Goal: Transaction & Acquisition: Purchase product/service

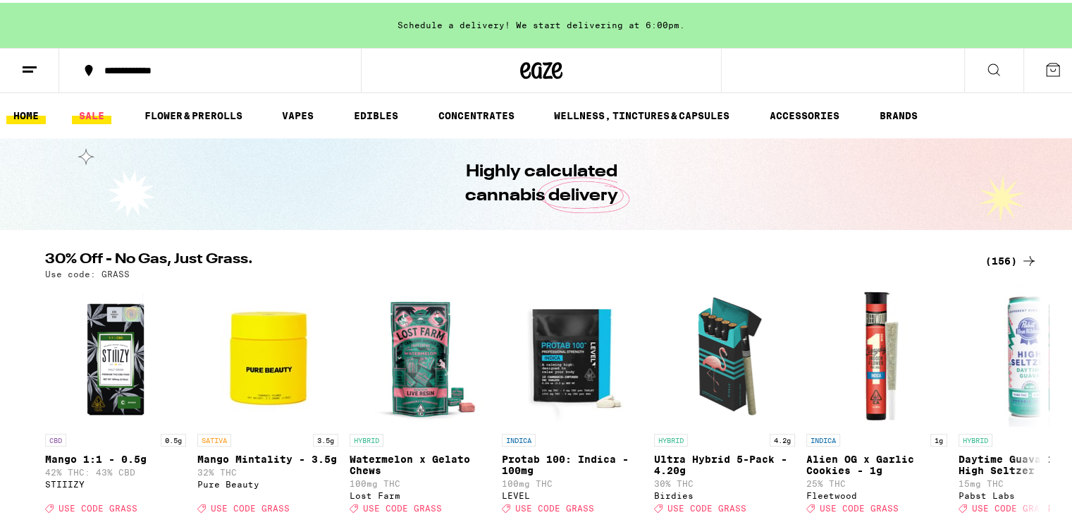
click at [82, 116] on link "SALE" at bounding box center [91, 112] width 39 height 17
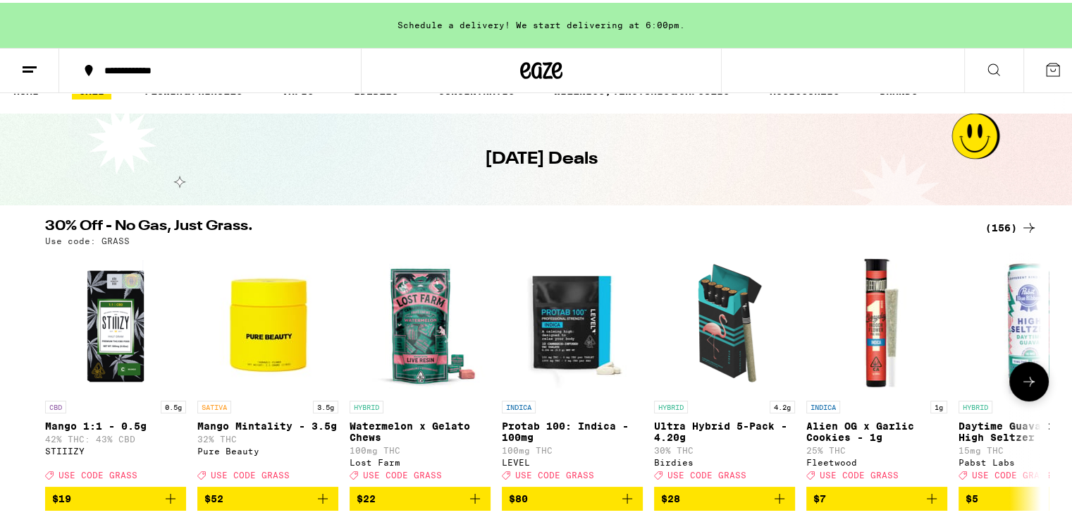
scroll to position [17, 0]
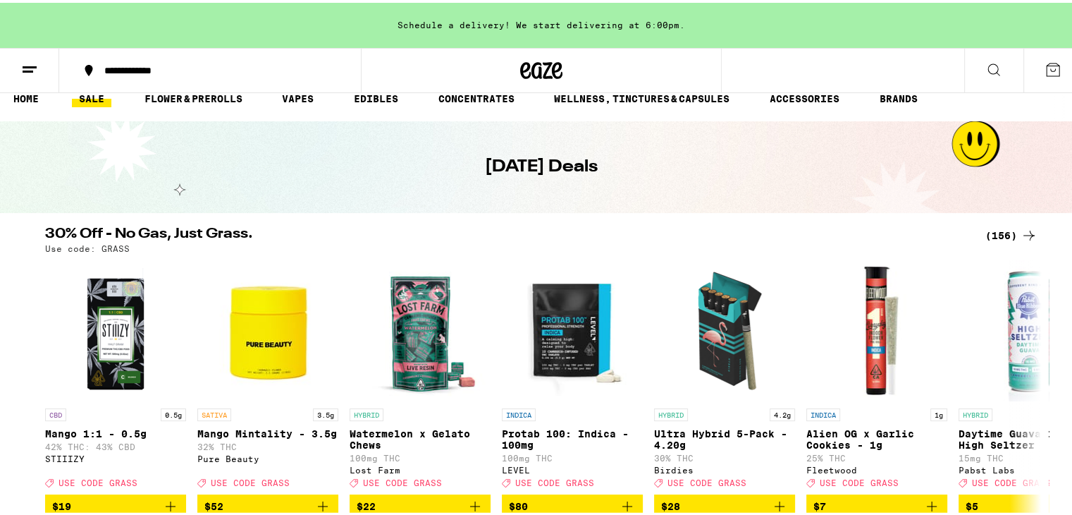
click at [1021, 235] on icon at bounding box center [1029, 232] width 17 height 17
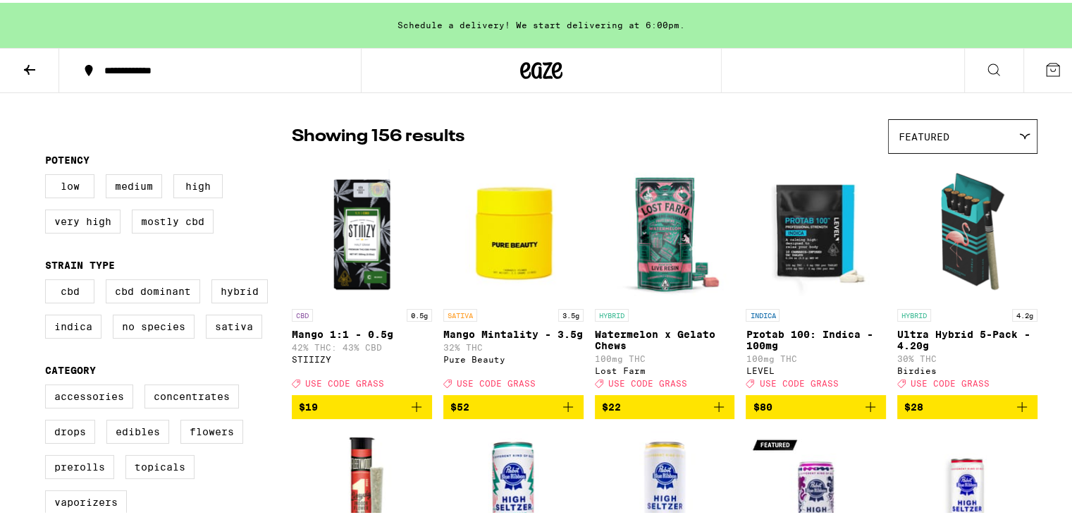
scroll to position [94, 0]
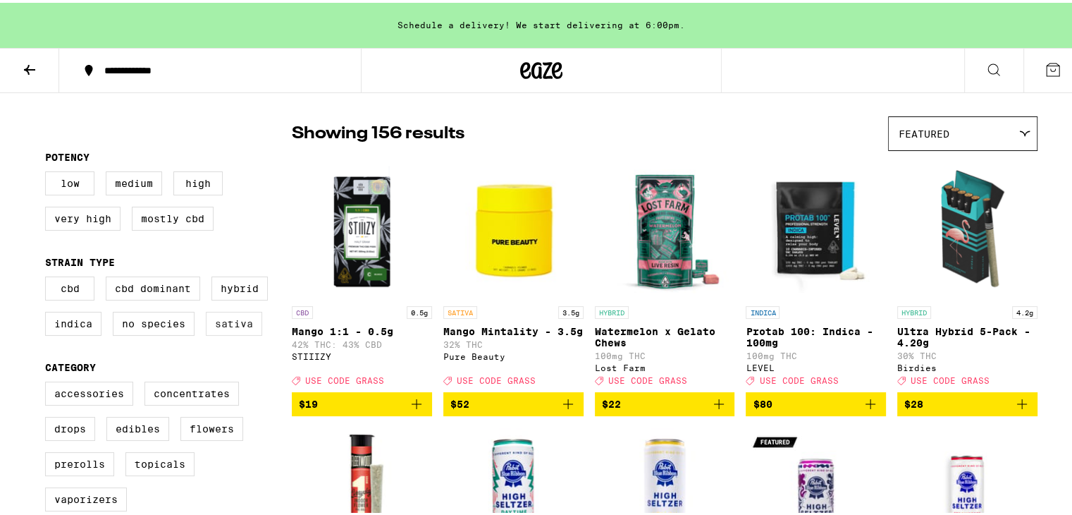
click at [219, 324] on label "Sativa" at bounding box center [234, 321] width 56 height 24
click at [49, 276] on input "Sativa" at bounding box center [48, 276] width 1 height 1
checkbox input "true"
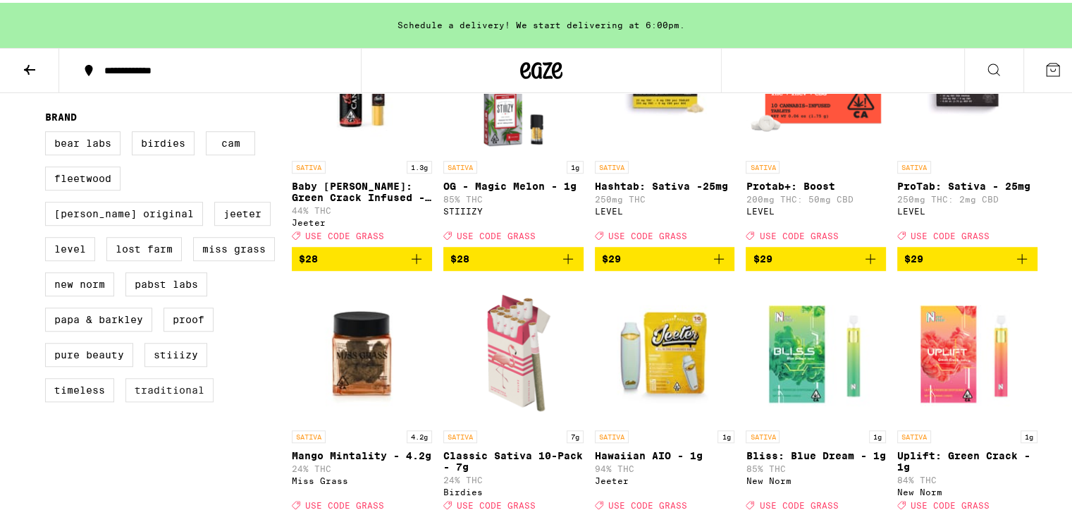
scroll to position [1058, 0]
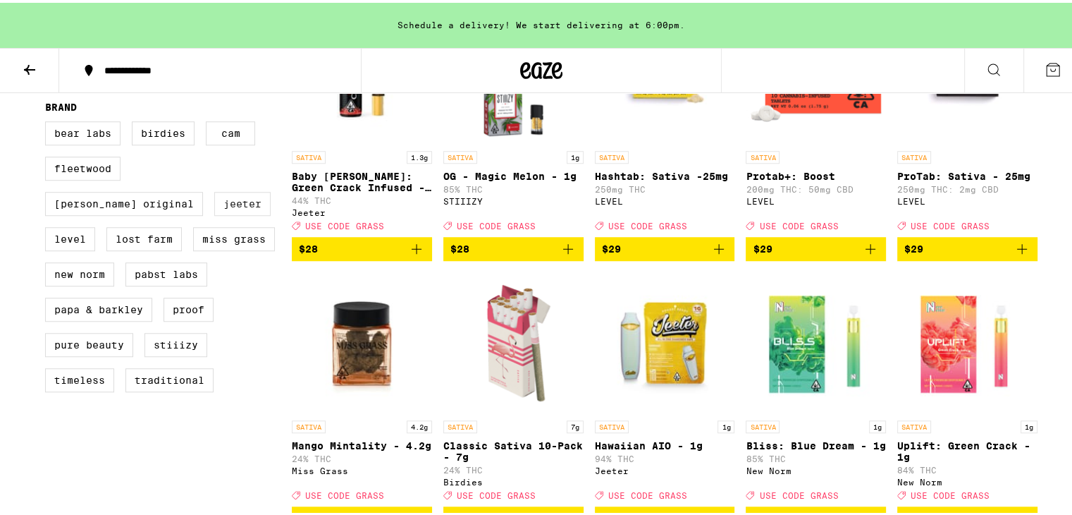
click at [214, 213] on label "Jeeter" at bounding box center [242, 201] width 56 height 24
click at [49, 121] on input "Jeeter" at bounding box center [48, 121] width 1 height 1
checkbox input "true"
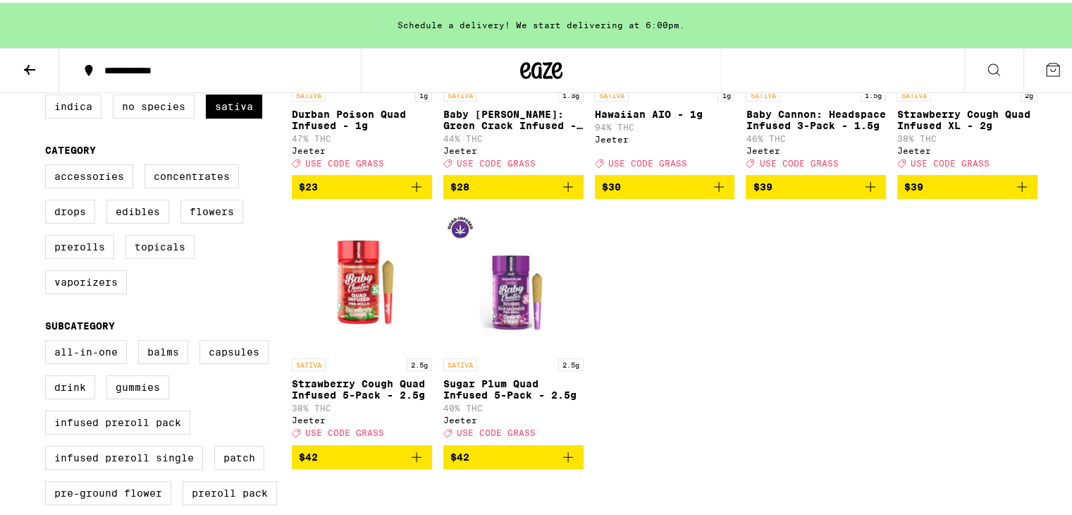
scroll to position [329, 0]
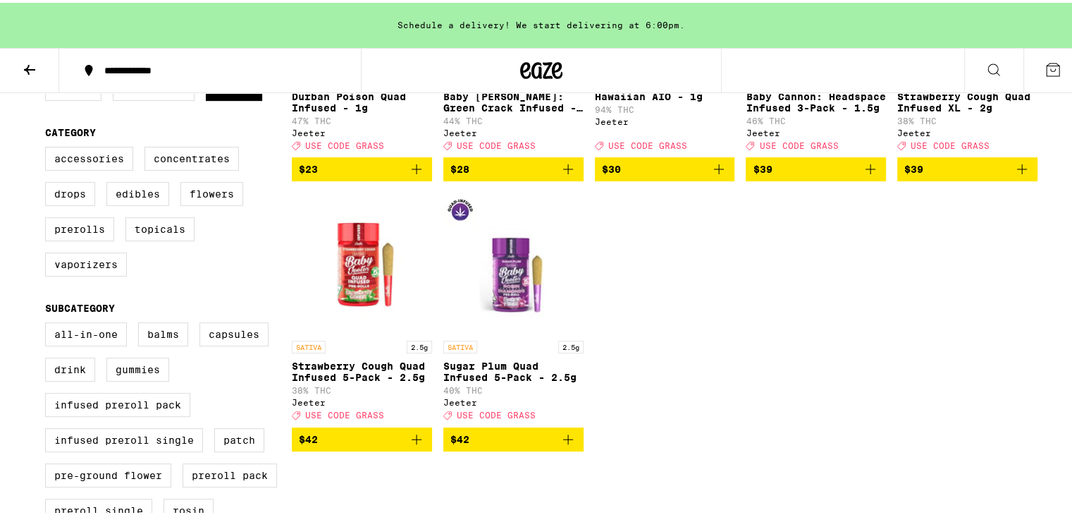
click at [563, 441] on icon "Add to bag" at bounding box center [568, 436] width 10 height 10
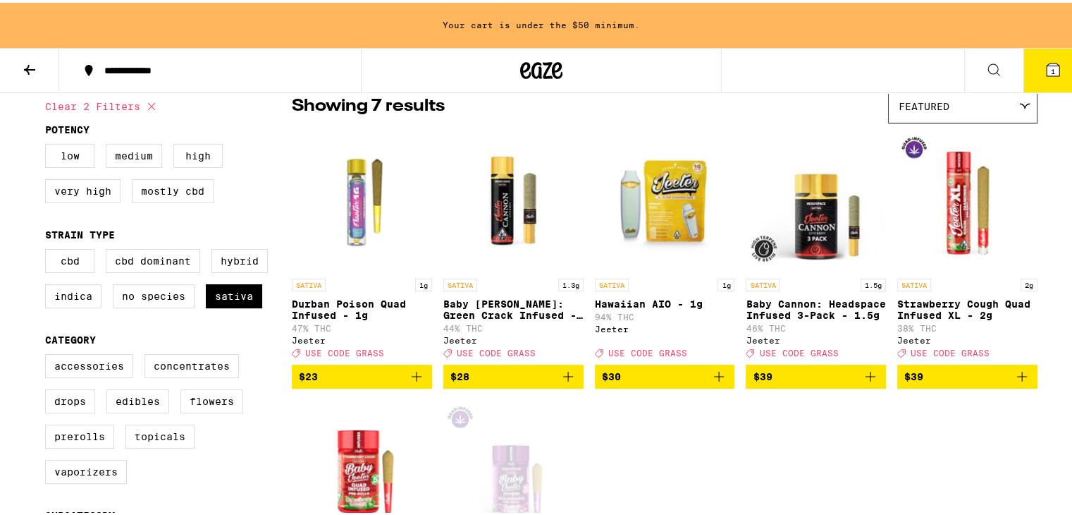
scroll to position [117, 0]
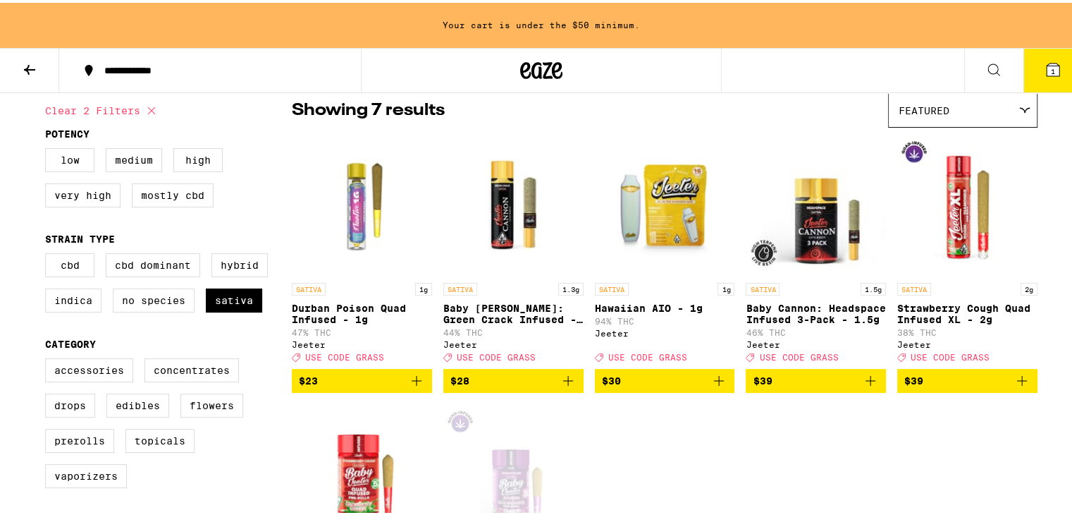
click at [1014, 386] on icon "Add to bag" at bounding box center [1022, 377] width 17 height 17
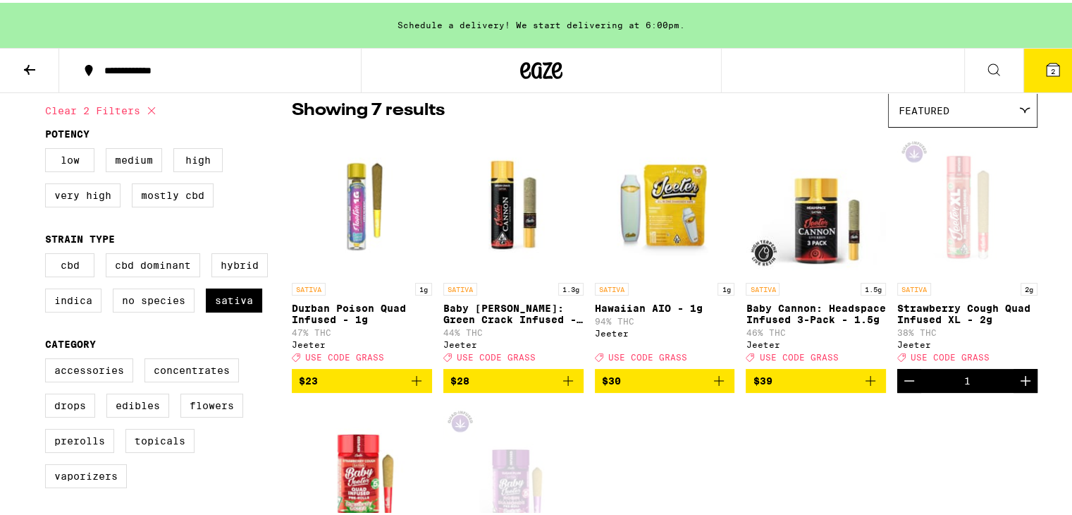
click at [412, 386] on icon "Add to bag" at bounding box center [416, 377] width 17 height 17
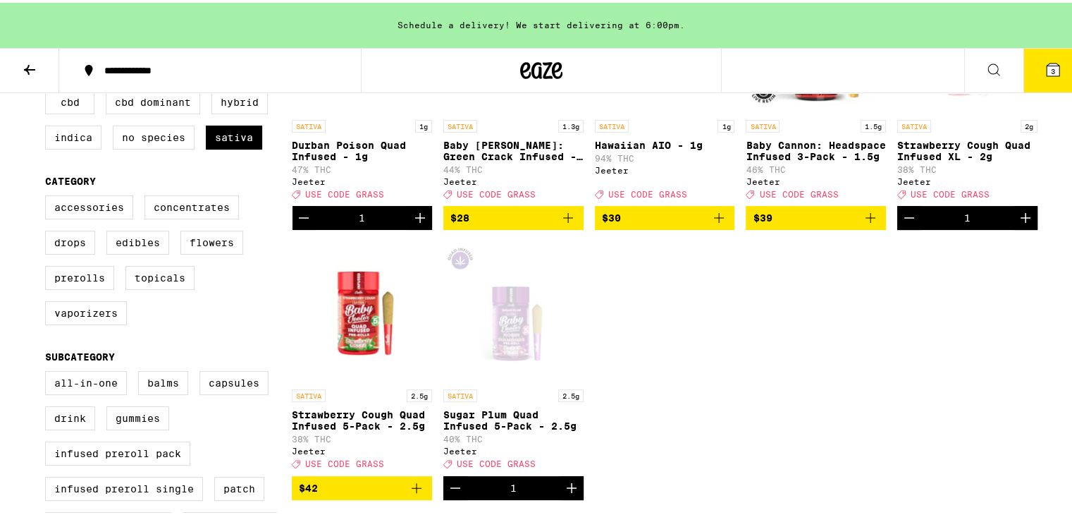
scroll to position [282, 0]
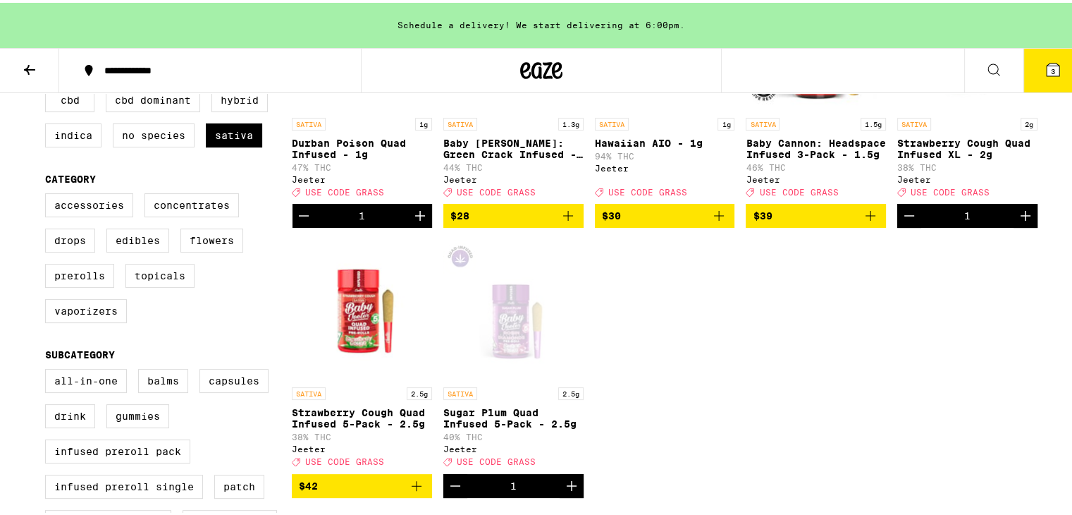
click at [563, 491] on icon "Increment" at bounding box center [571, 483] width 17 height 17
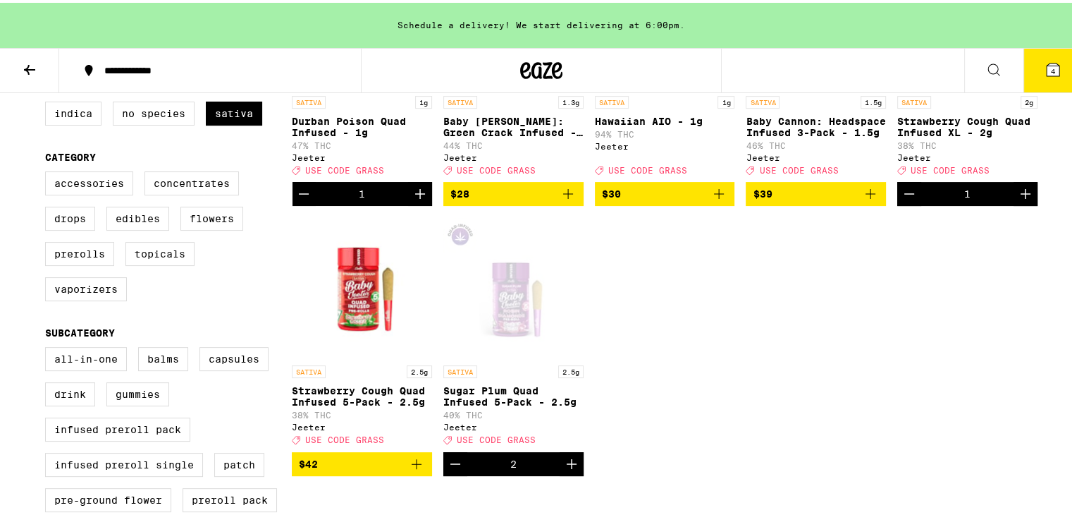
scroll to position [305, 0]
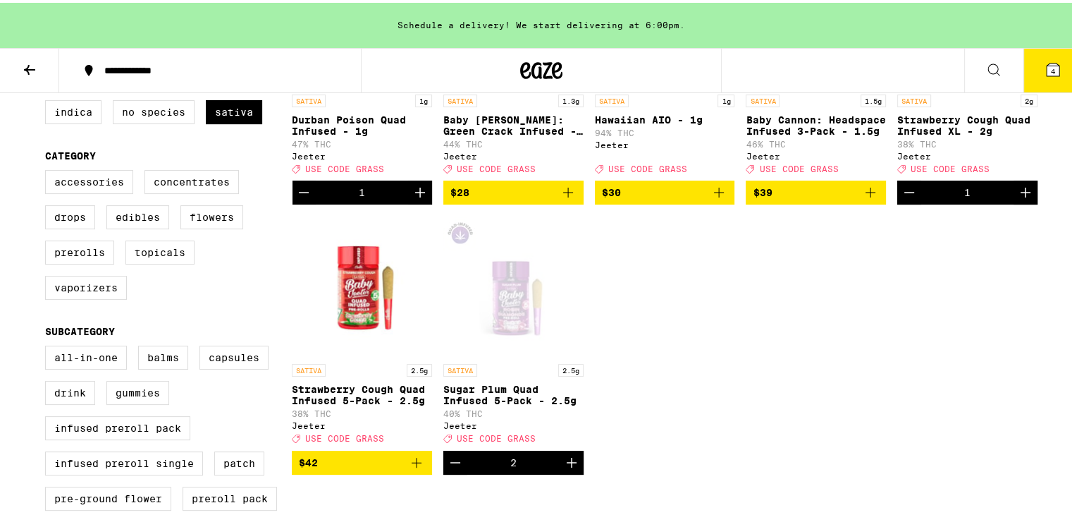
click at [408, 468] on icon "Add to bag" at bounding box center [416, 459] width 17 height 17
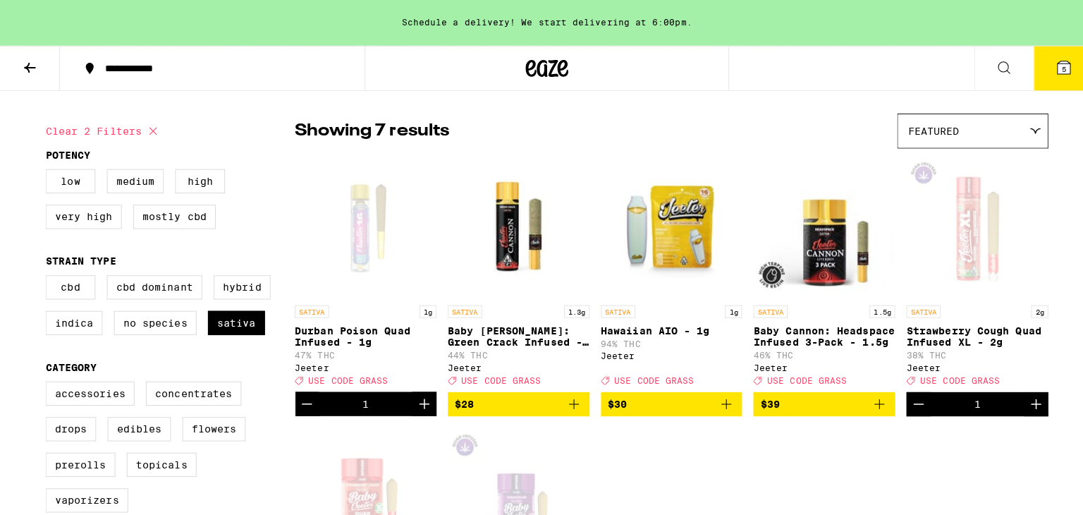
scroll to position [94, 0]
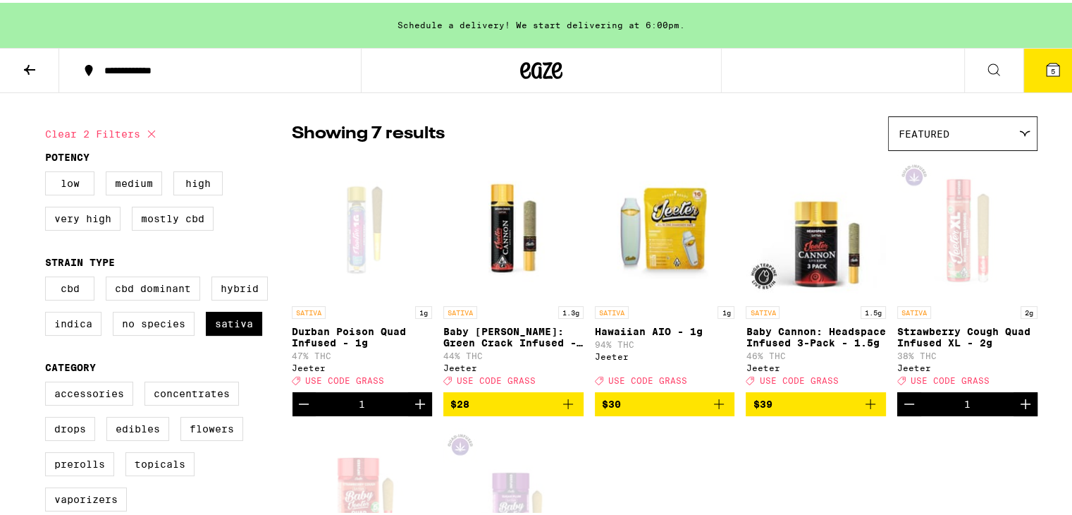
click at [1045, 74] on icon at bounding box center [1053, 67] width 17 height 17
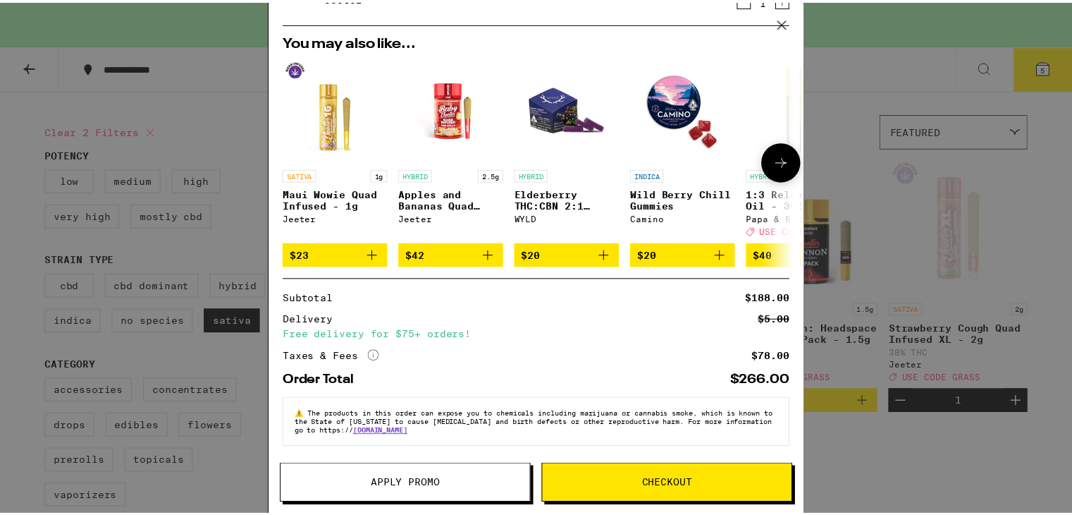
scroll to position [284, 0]
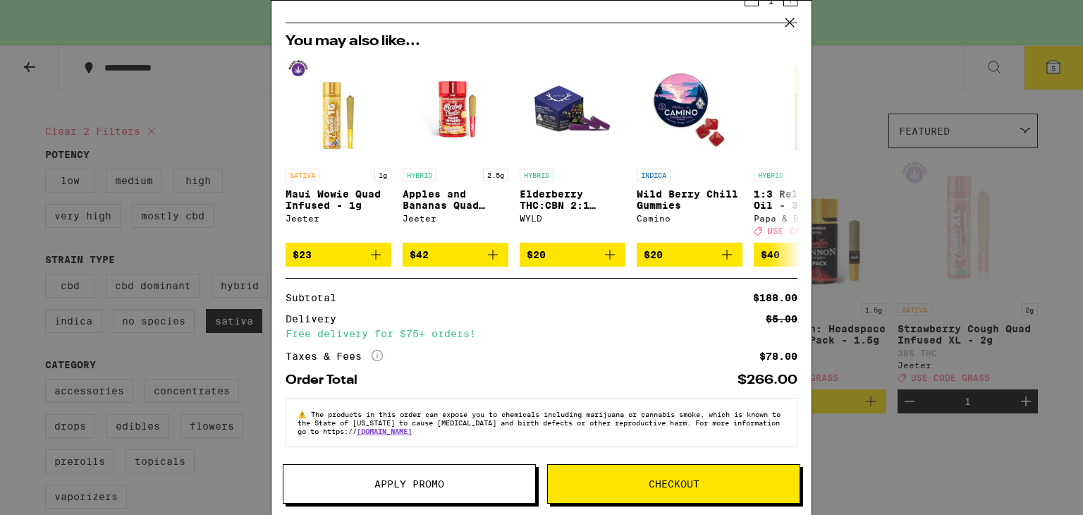
click at [465, 477] on button "Apply Promo" at bounding box center [409, 483] width 253 height 39
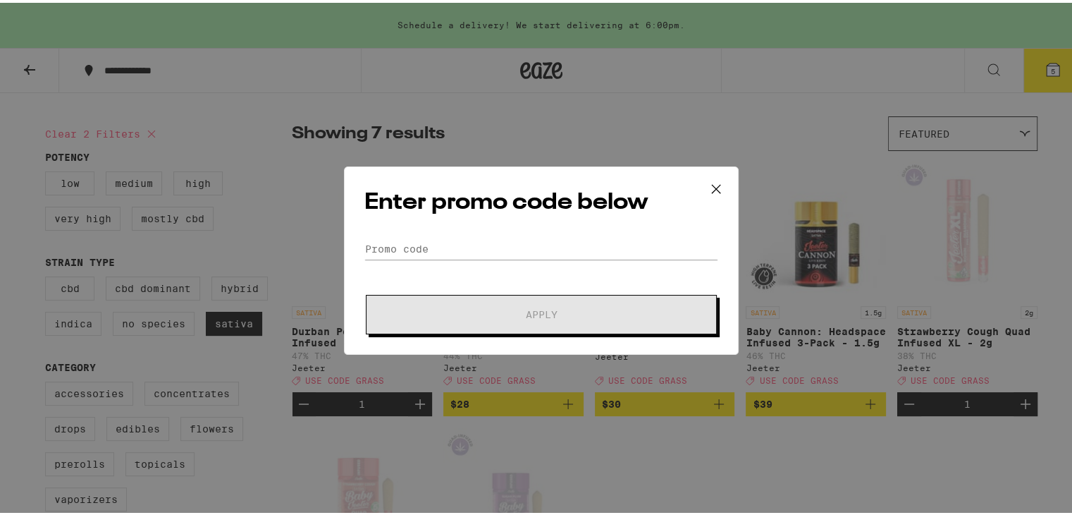
drag, startPoint x: 462, startPoint y: 284, endPoint x: 455, endPoint y: 264, distance: 20.7
click at [462, 283] on form "Promo Code Apply" at bounding box center [542, 283] width 354 height 96
click at [454, 242] on input "Promo Code" at bounding box center [542, 245] width 354 height 21
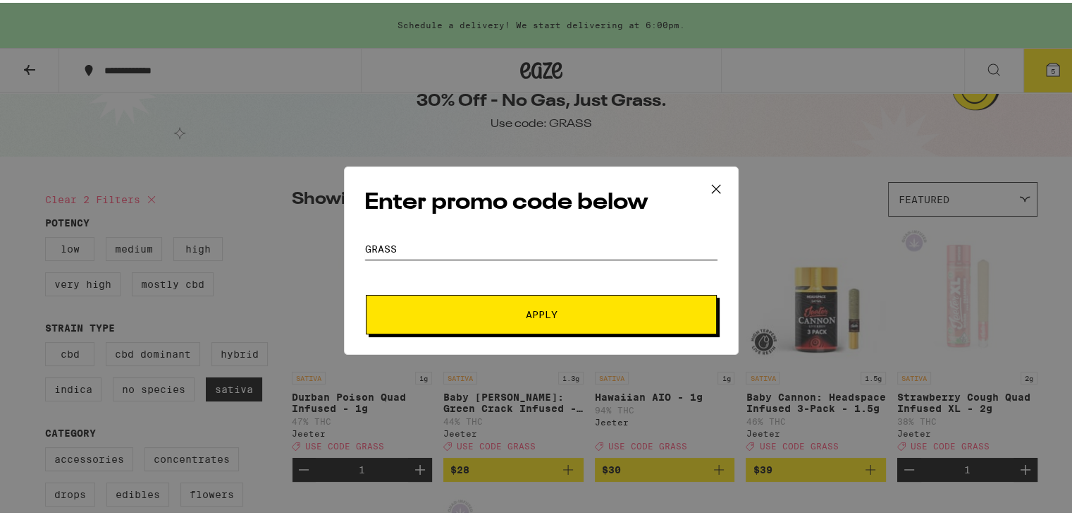
scroll to position [23, 0]
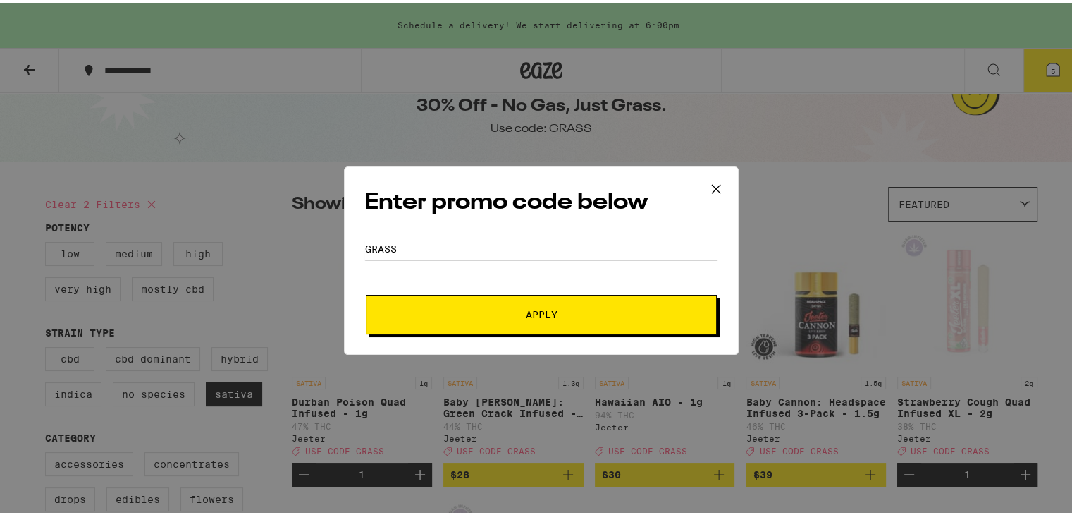
type input "Grass"
click at [451, 308] on span "Apply" at bounding box center [542, 312] width 254 height 10
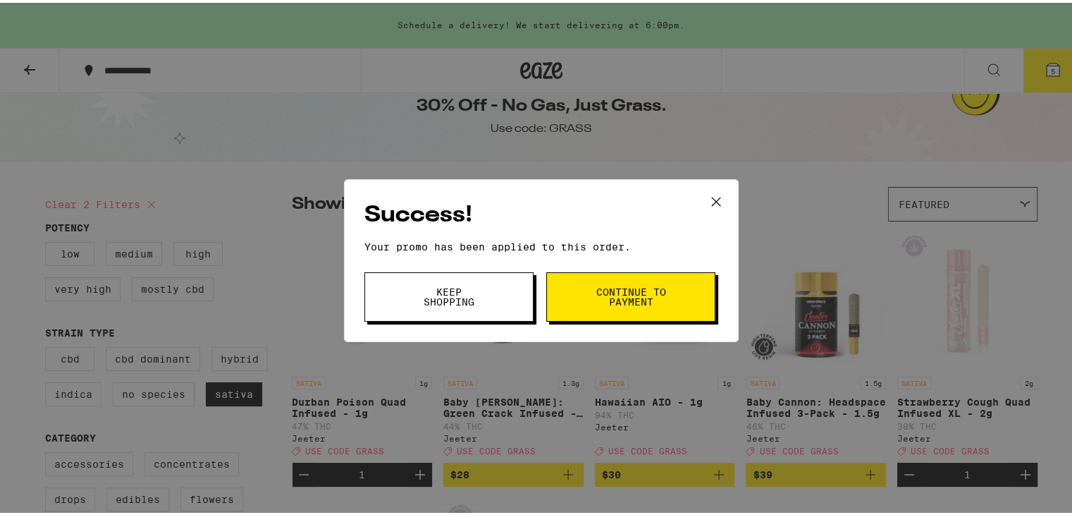
click at [575, 288] on button "Continue to payment" at bounding box center [630, 293] width 169 height 49
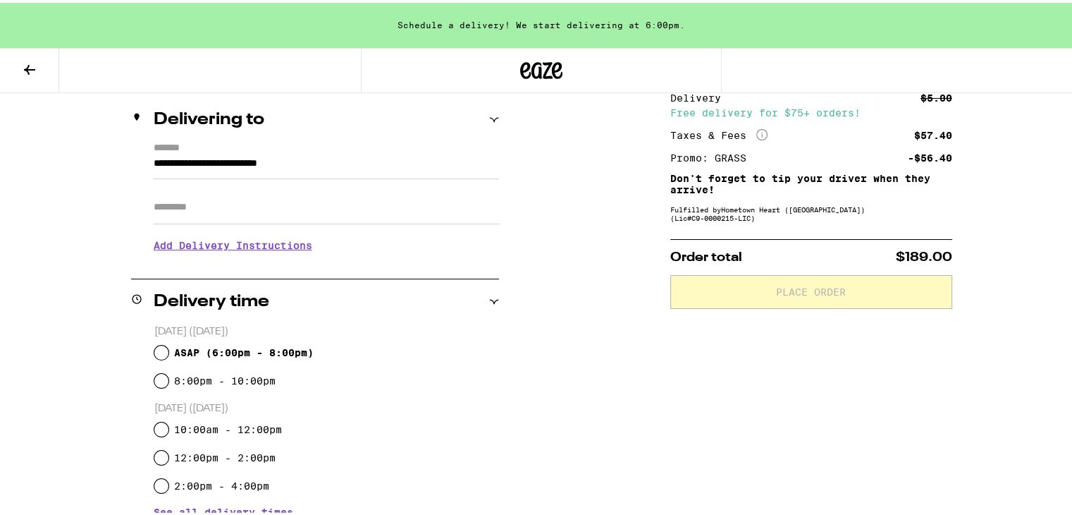
scroll to position [188, 0]
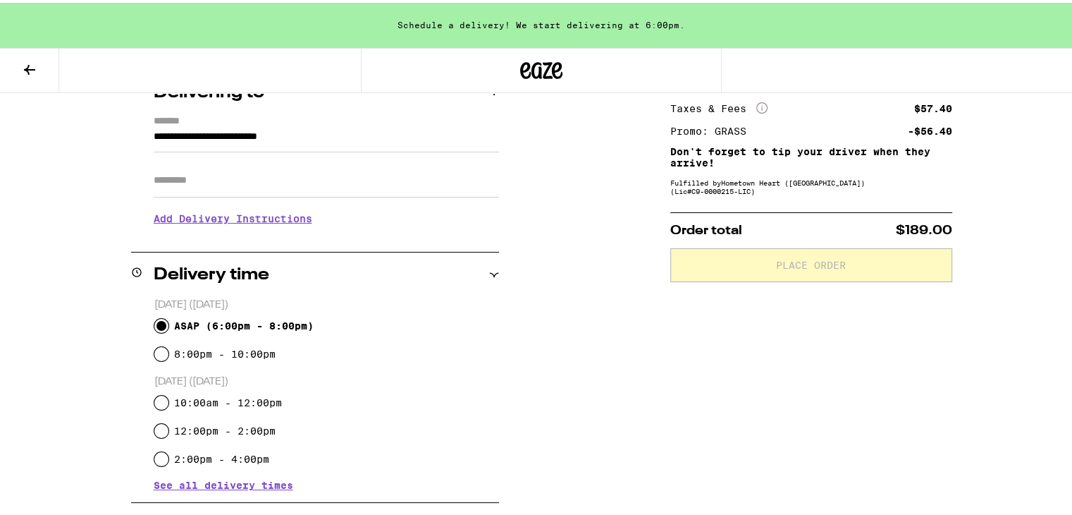
click at [158, 327] on input "ASAP ( 6:00pm - 8:00pm )" at bounding box center [161, 323] width 14 height 14
radio input "true"
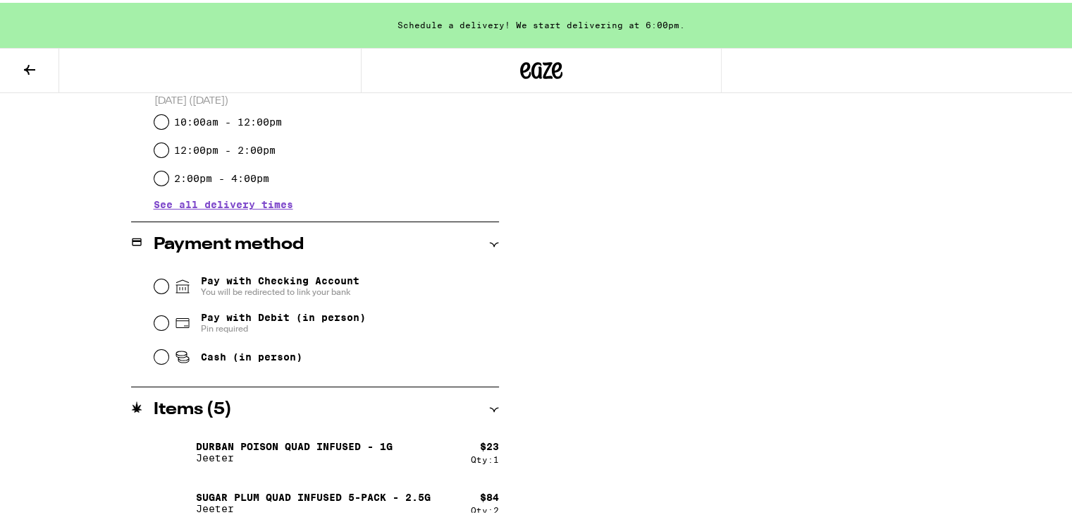
scroll to position [470, 0]
click at [154, 282] on input "Pay with Checking Account You will be redirected to link your bank" at bounding box center [161, 282] width 14 height 14
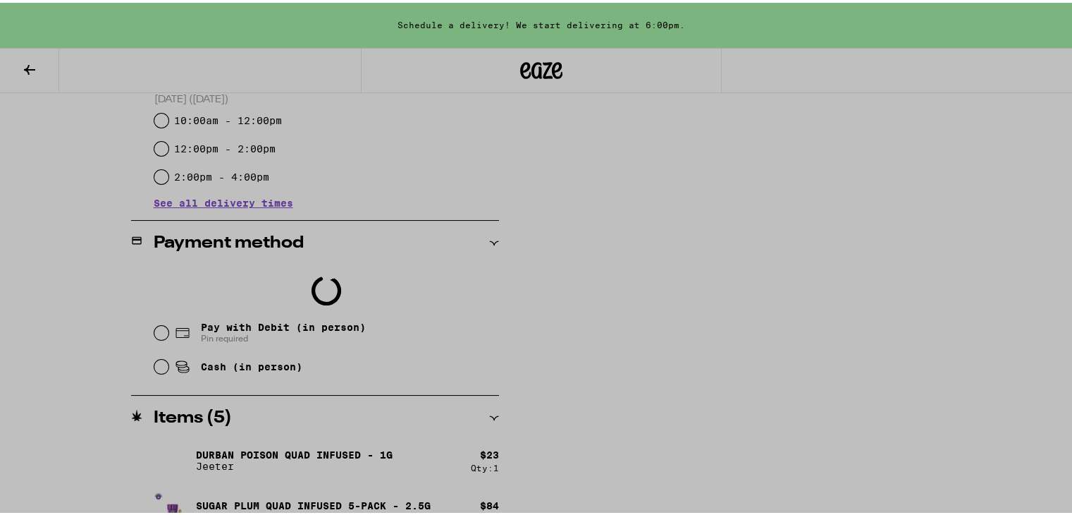
scroll to position [27, 0]
click at [931, 260] on div at bounding box center [541, 257] width 1083 height 515
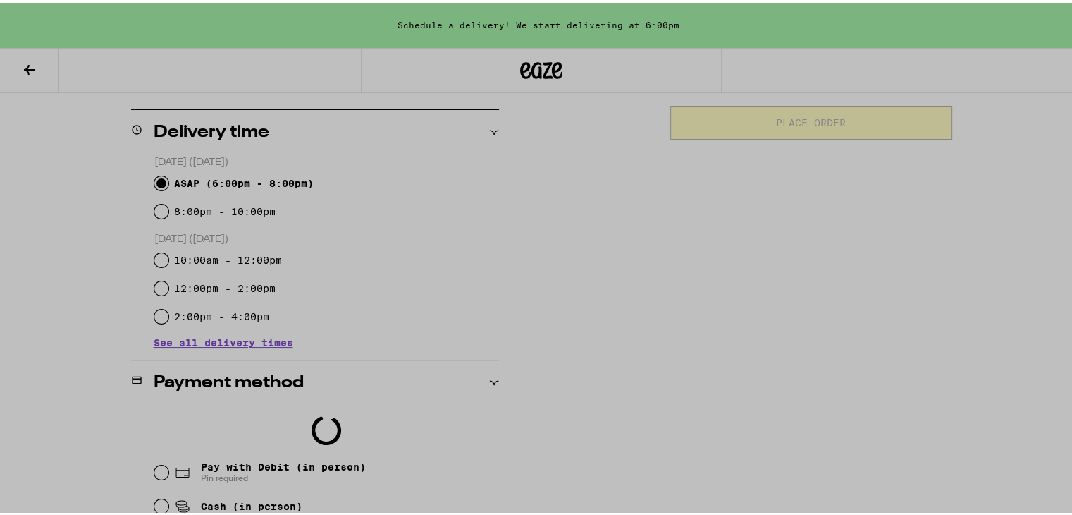
scroll to position [329, 0]
click at [818, 209] on div at bounding box center [541, 257] width 1083 height 515
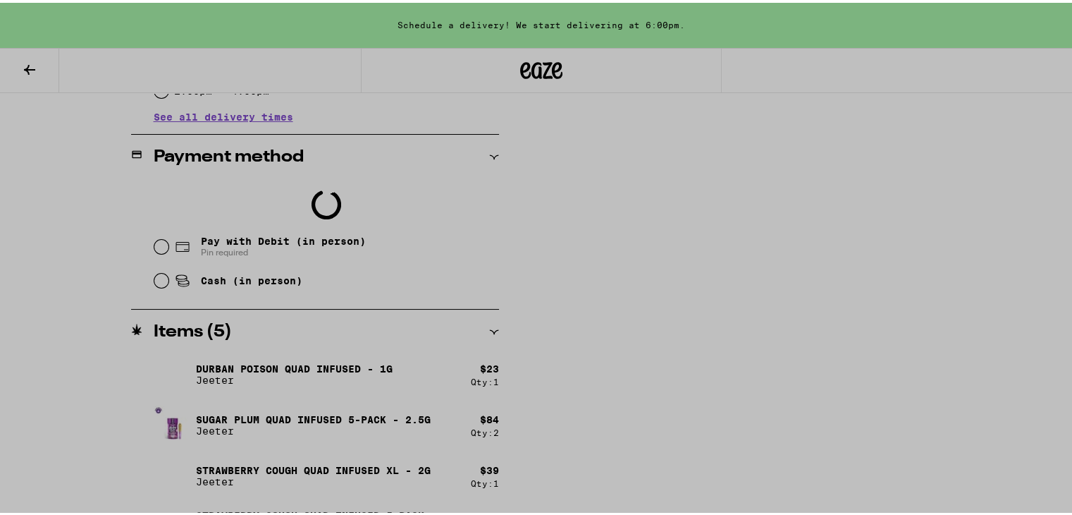
scroll to position [564, 0]
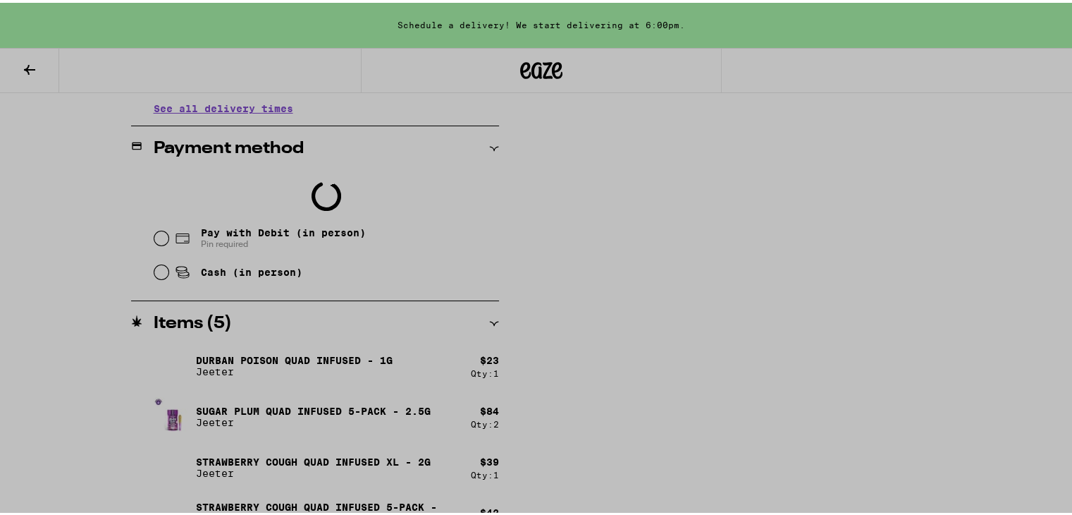
click at [718, 446] on div at bounding box center [541, 257] width 1083 height 515
click at [736, 431] on div at bounding box center [541, 257] width 1083 height 515
click at [744, 421] on div at bounding box center [541, 257] width 1083 height 515
click at [35, 61] on div at bounding box center [541, 257] width 1083 height 515
click at [198, 42] on div at bounding box center [541, 257] width 1083 height 515
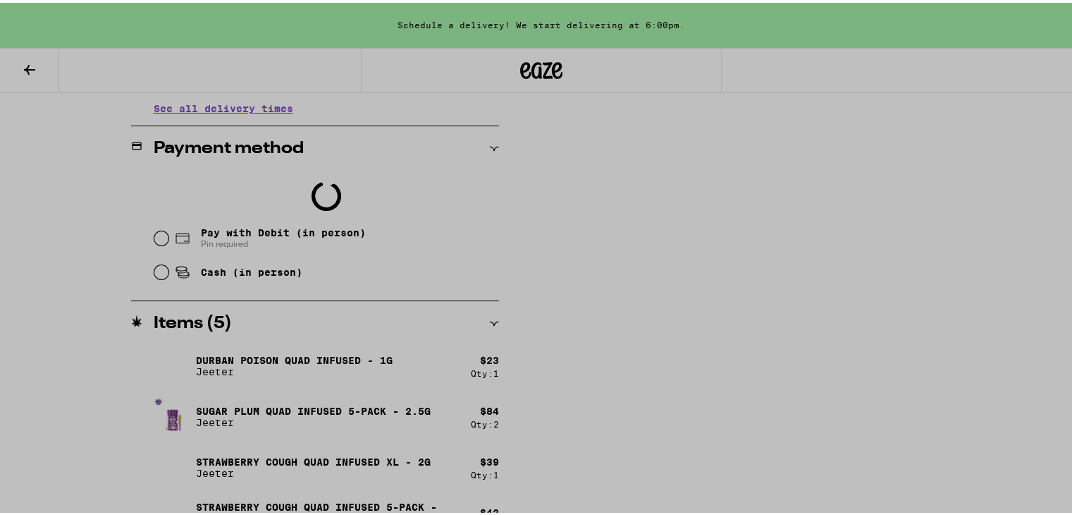
drag, startPoint x: 294, startPoint y: 131, endPoint x: 324, endPoint y: 133, distance: 29.6
click at [324, 133] on div at bounding box center [541, 257] width 1083 height 515
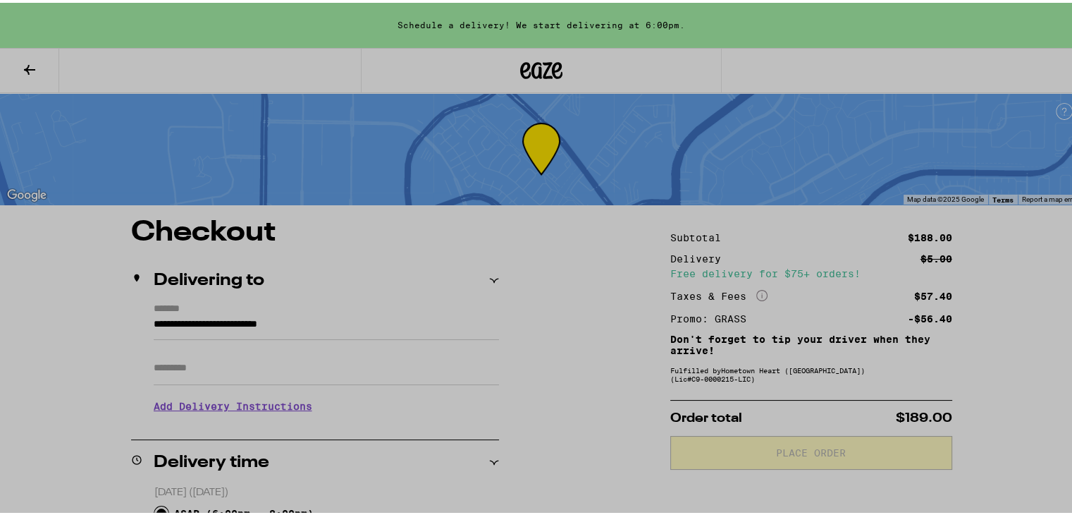
scroll to position [0, 0]
drag, startPoint x: 665, startPoint y: 116, endPoint x: 671, endPoint y: 102, distance: 15.8
click at [670, 99] on div at bounding box center [541, 286] width 282 height 430
drag, startPoint x: 494, startPoint y: 71, endPoint x: 770, endPoint y: 75, distance: 275.7
click at [718, 80] on div at bounding box center [541, 257] width 1083 height 515
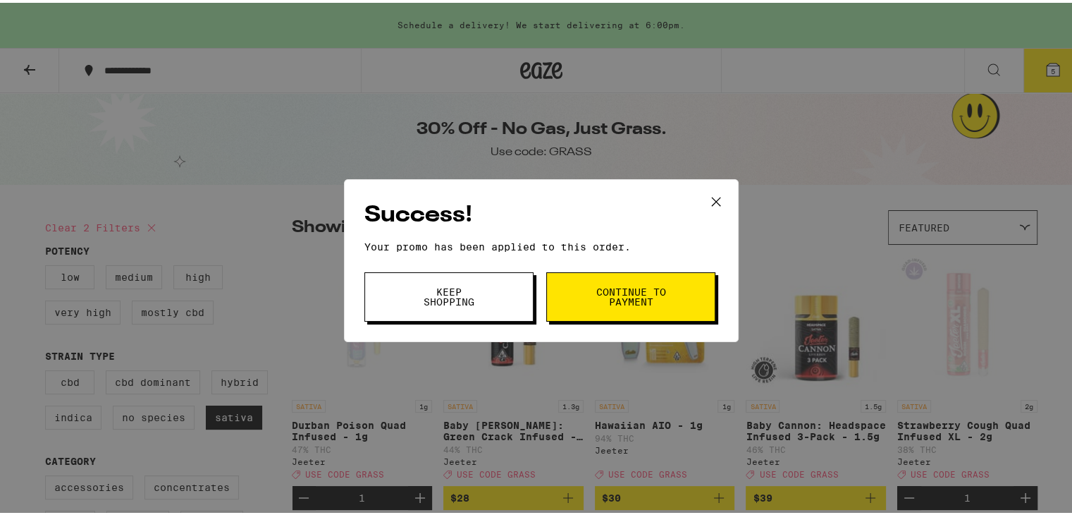
click at [630, 285] on span "Continue to payment" at bounding box center [631, 294] width 72 height 20
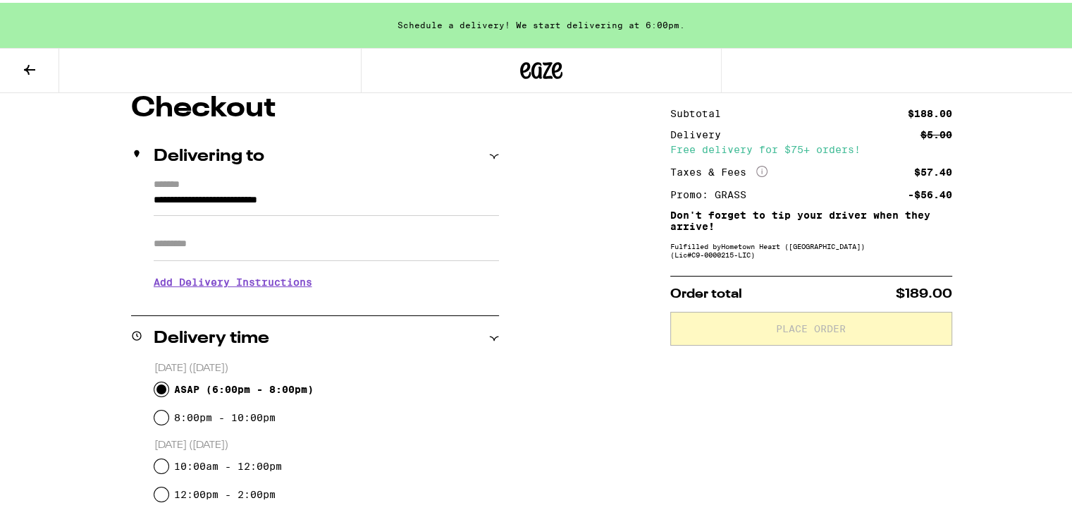
scroll to position [71, 0]
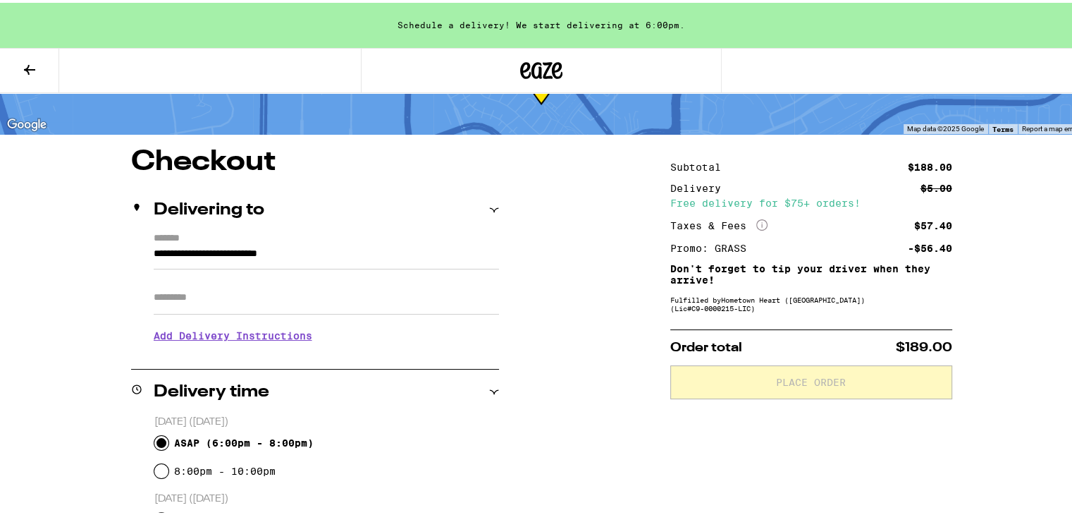
click at [259, 279] on input "Apt/Suite" at bounding box center [326, 295] width 345 height 34
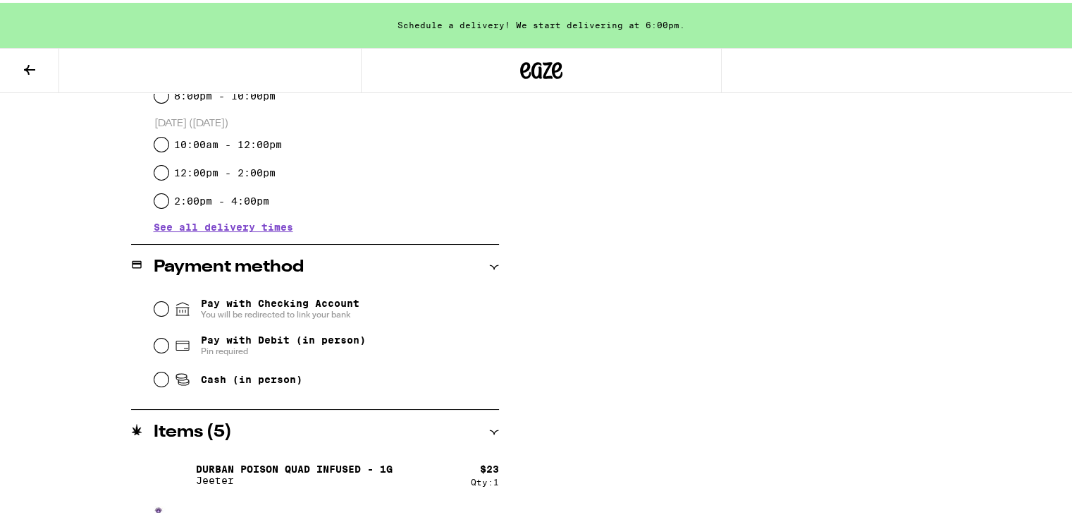
scroll to position [470, 0]
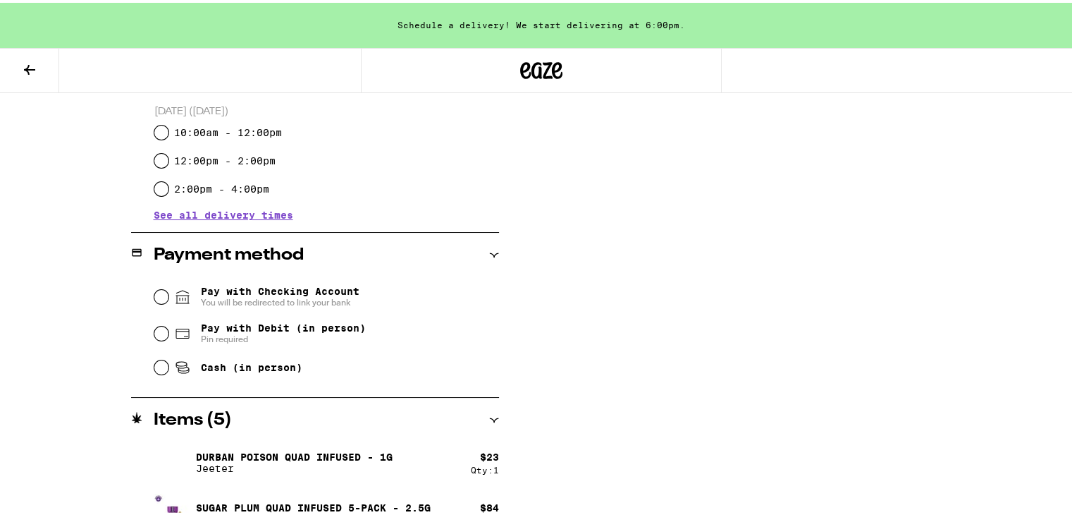
type input "***"
click at [158, 333] on input "Pay with Debit (in person) Pin required" at bounding box center [161, 331] width 14 height 14
radio input "true"
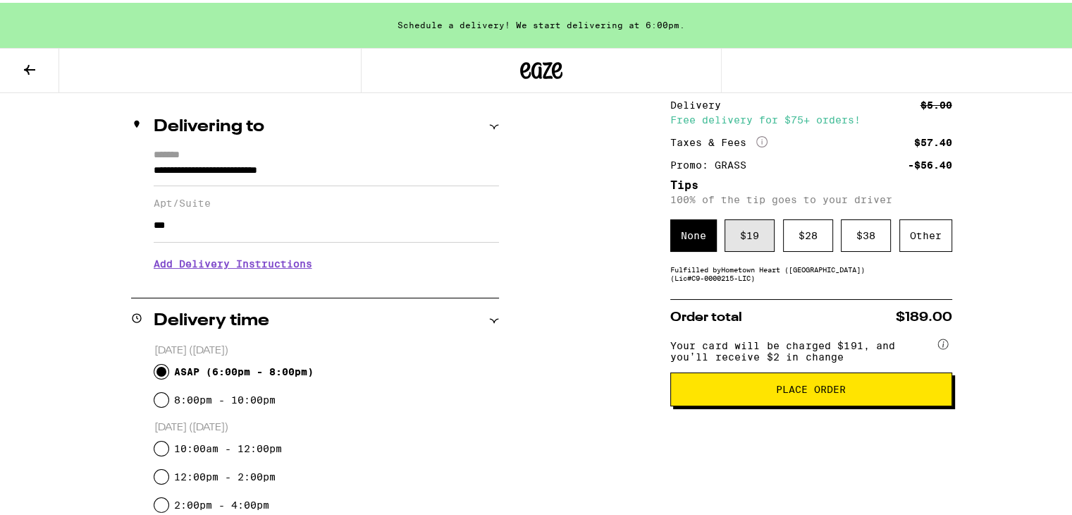
scroll to position [152, 0]
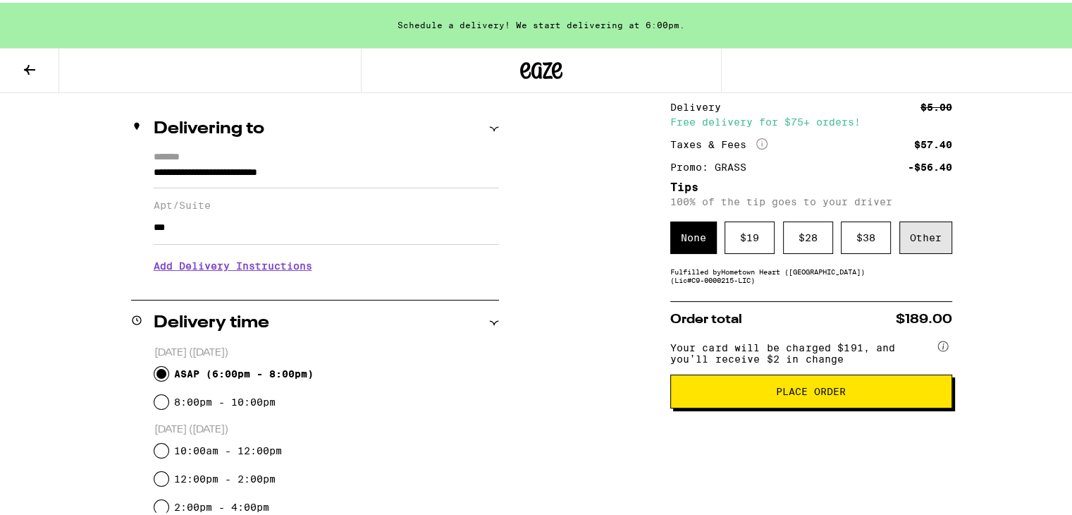
click at [915, 235] on div "Other" at bounding box center [926, 235] width 53 height 32
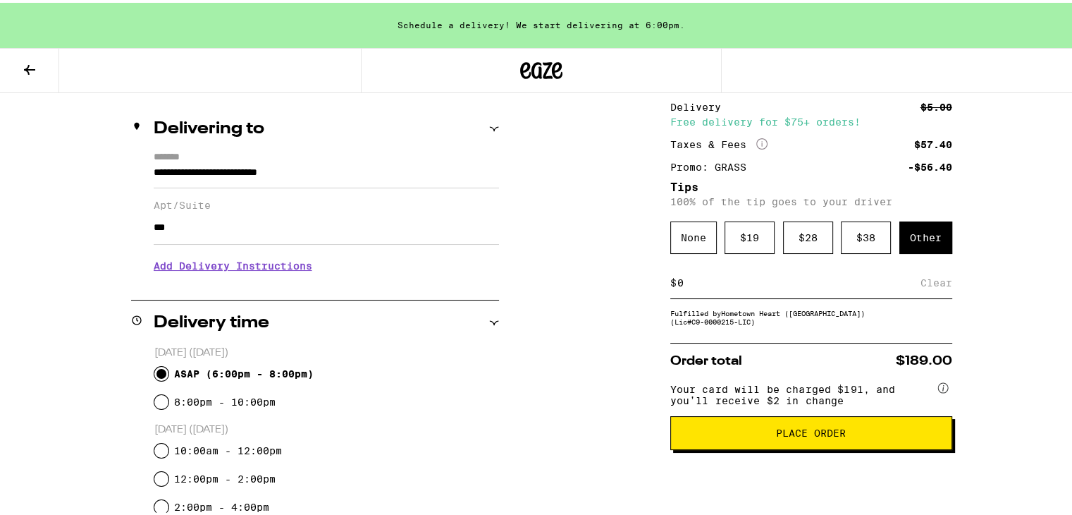
click at [726, 290] on div "$ Clear" at bounding box center [812, 280] width 282 height 32
type input "11"
click at [742, 429] on button "Place Order" at bounding box center [812, 430] width 282 height 34
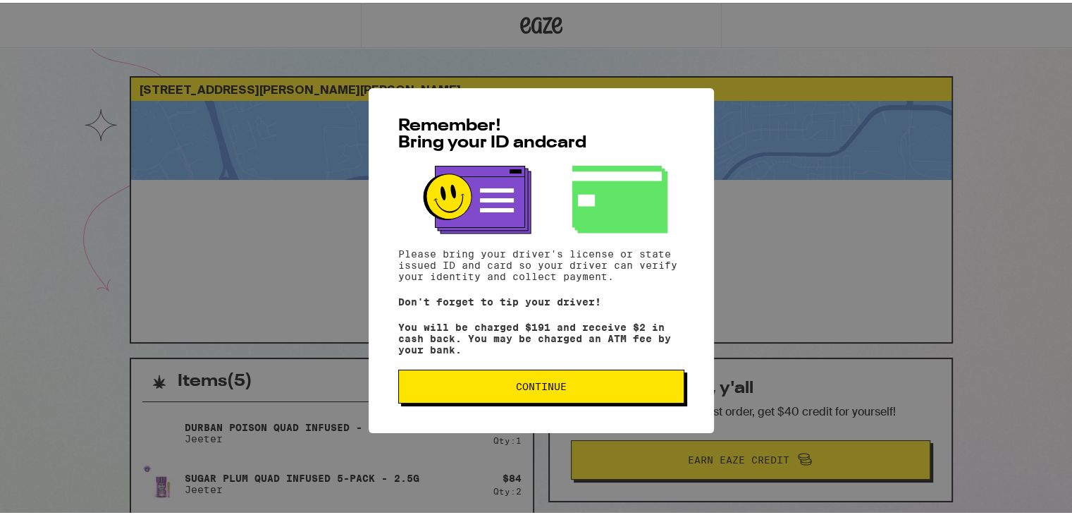
click at [508, 388] on span "Continue" at bounding box center [541, 384] width 262 height 10
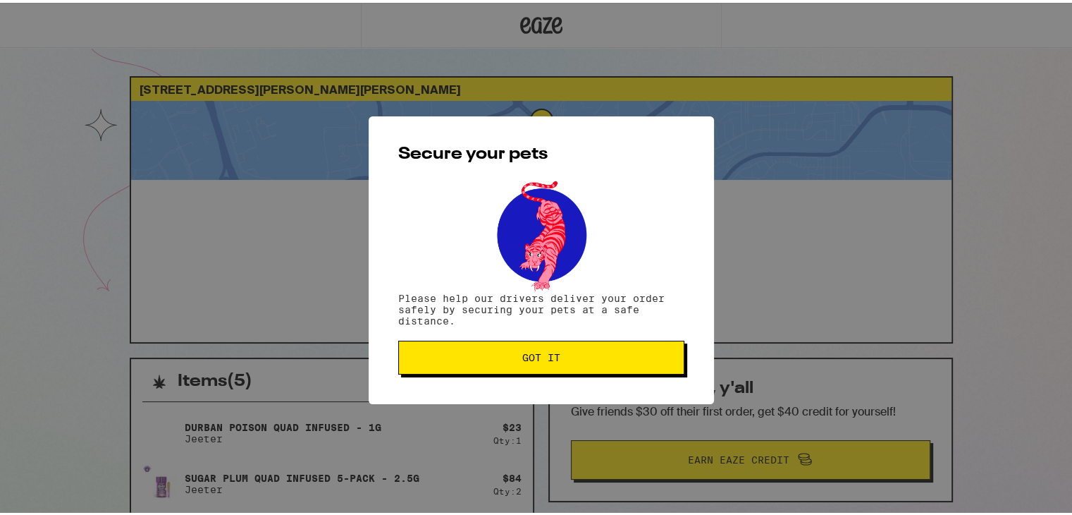
click at [509, 362] on button "Got it" at bounding box center [541, 355] width 286 height 34
